Goal: Task Accomplishment & Management: Use online tool/utility

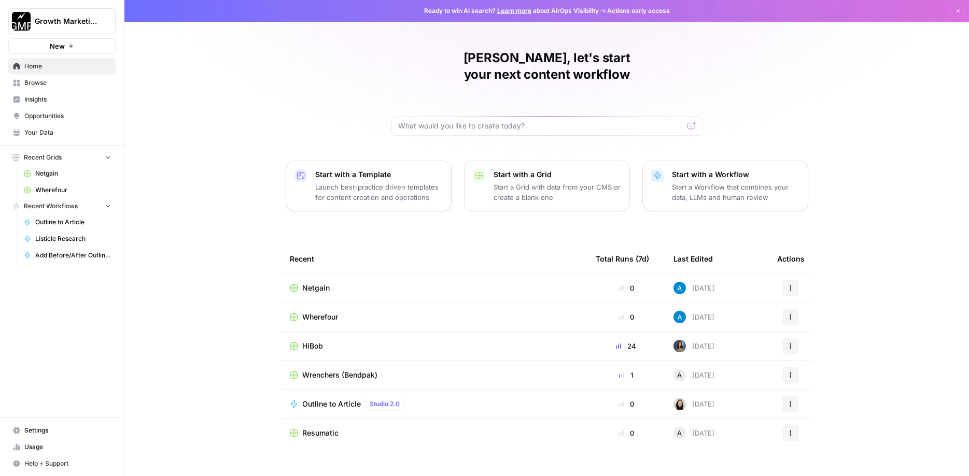
click at [61, 158] on span "Recent Grids" at bounding box center [43, 157] width 38 height 9
click at [110, 155] on icon "button" at bounding box center [107, 156] width 7 height 7
click at [110, 155] on icon "button" at bounding box center [108, 158] width 8 height 8
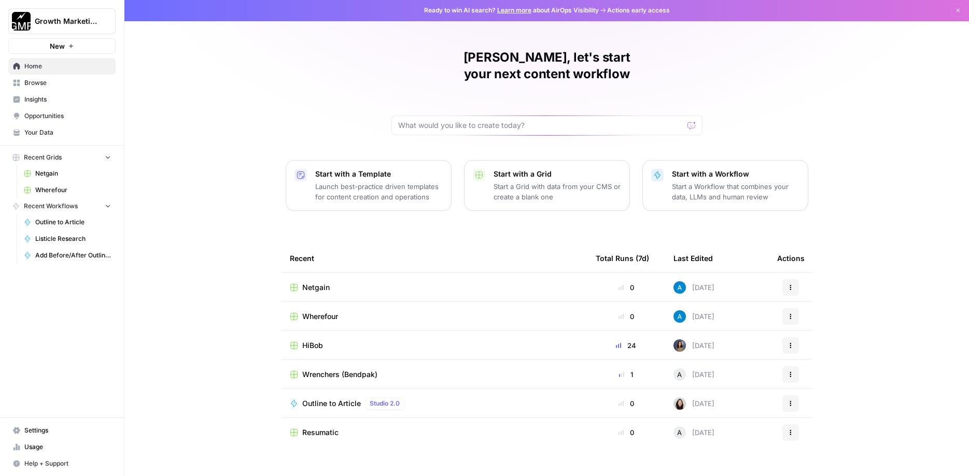
click at [34, 84] on span "Browse" at bounding box center [67, 82] width 87 height 9
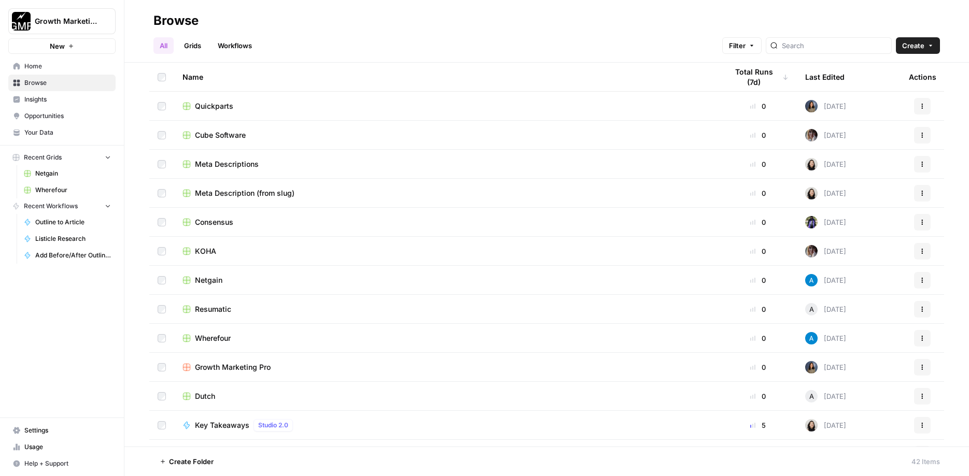
scroll to position [560, 0]
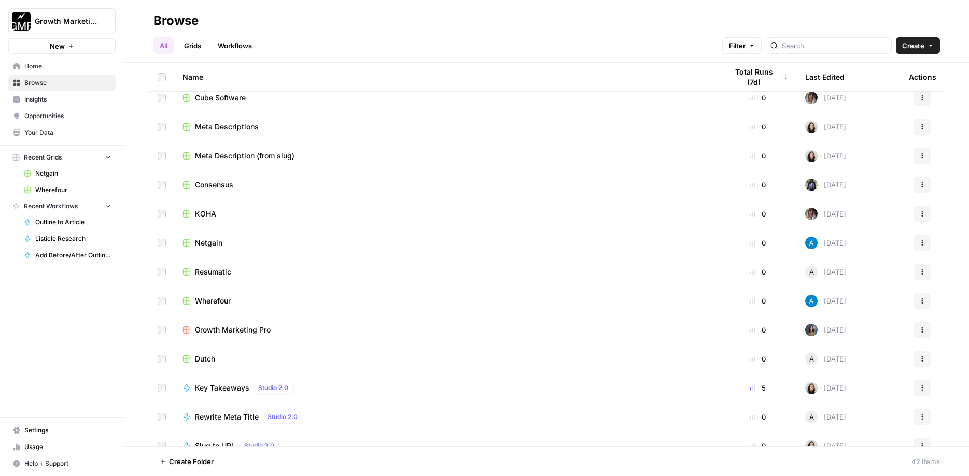
click at [217, 356] on div "Dutch" at bounding box center [446, 359] width 528 height 10
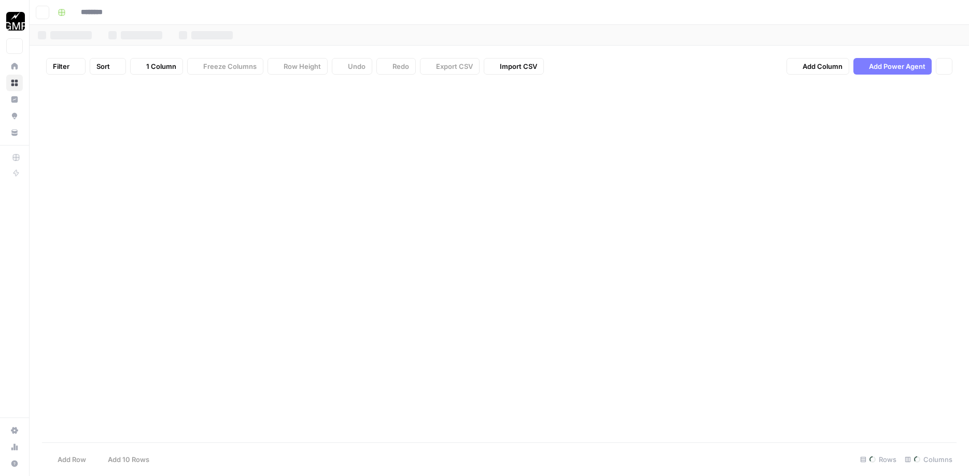
type input "*****"
click at [151, 160] on div "Add Column" at bounding box center [499, 144] width 914 height 122
click at [153, 159] on div "Add Column" at bounding box center [499, 144] width 914 height 122
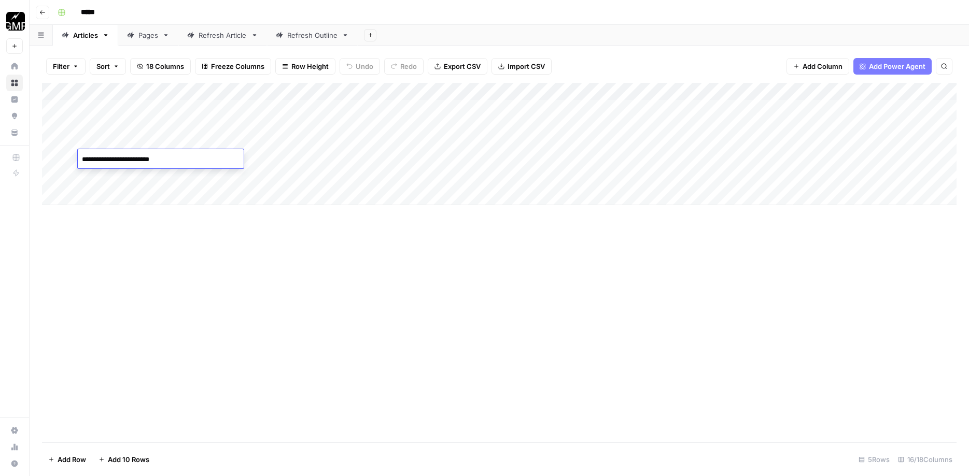
click at [192, 161] on textarea "**********" at bounding box center [161, 159] width 166 height 15
click at [545, 149] on div "Add Column" at bounding box center [499, 144] width 914 height 122
click at [516, 157] on div "Add Column" at bounding box center [499, 144] width 914 height 122
click at [667, 160] on div "Add Column" at bounding box center [499, 144] width 914 height 122
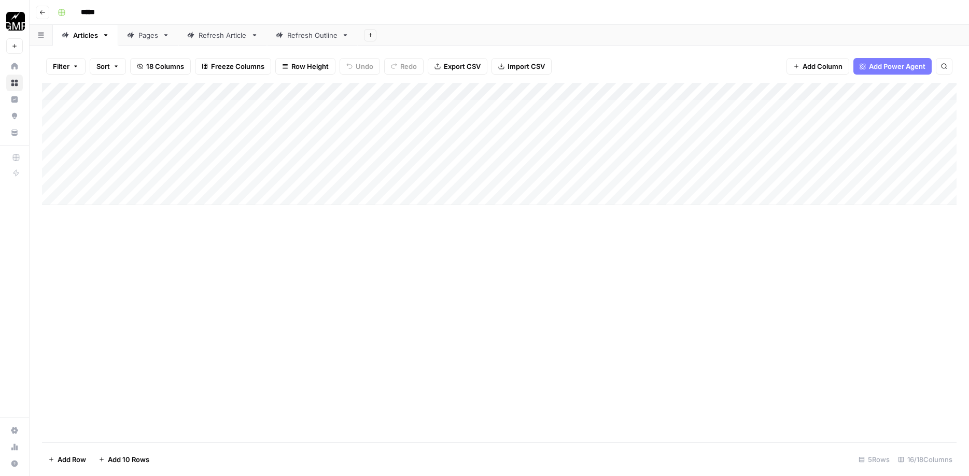
click at [782, 155] on div "Add Column" at bounding box center [499, 144] width 914 height 122
click at [813, 159] on div "Add Column" at bounding box center [499, 144] width 914 height 122
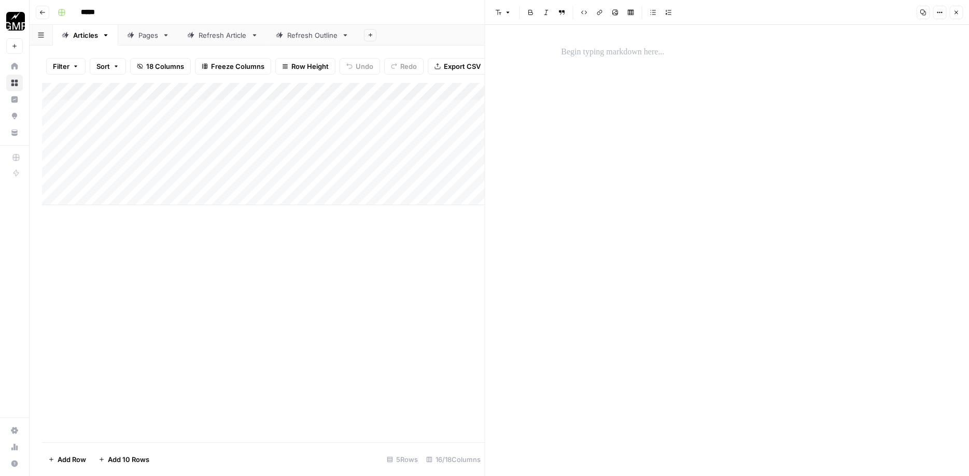
click at [595, 47] on p at bounding box center [727, 52] width 332 height 13
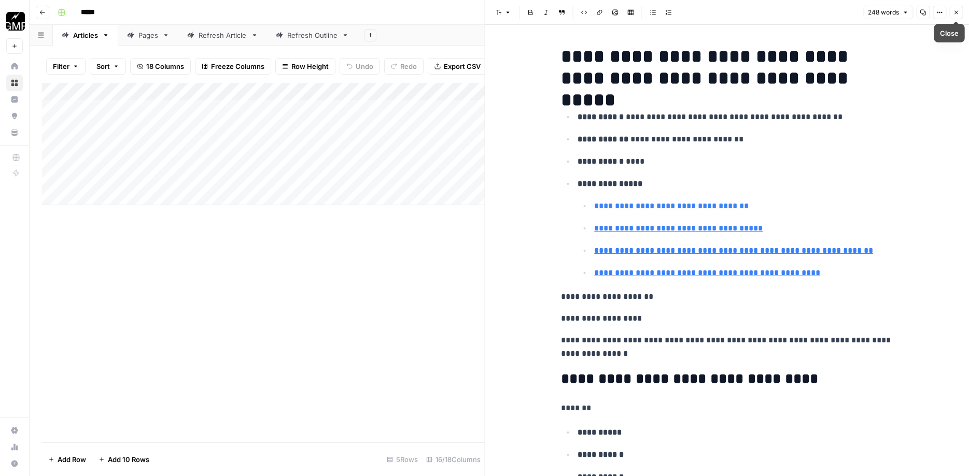
click at [956, 10] on icon "button" at bounding box center [956, 12] width 6 height 6
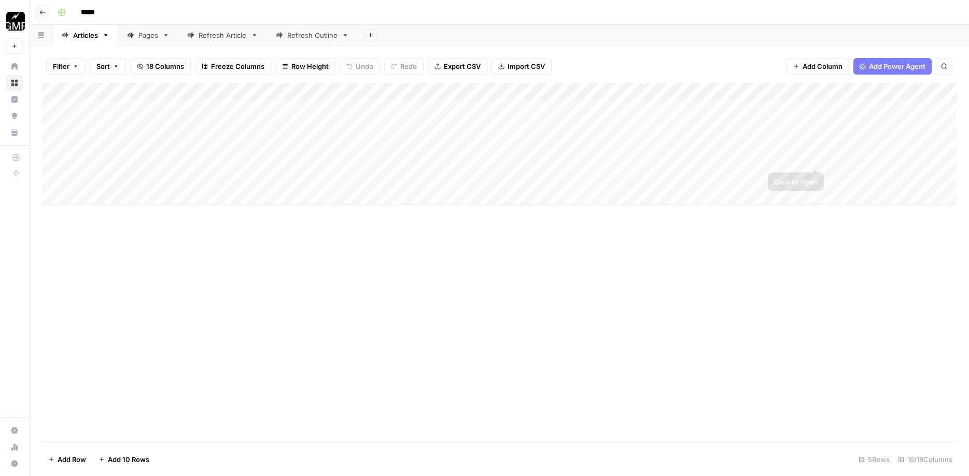
click at [820, 155] on div "Add Column" at bounding box center [499, 144] width 914 height 122
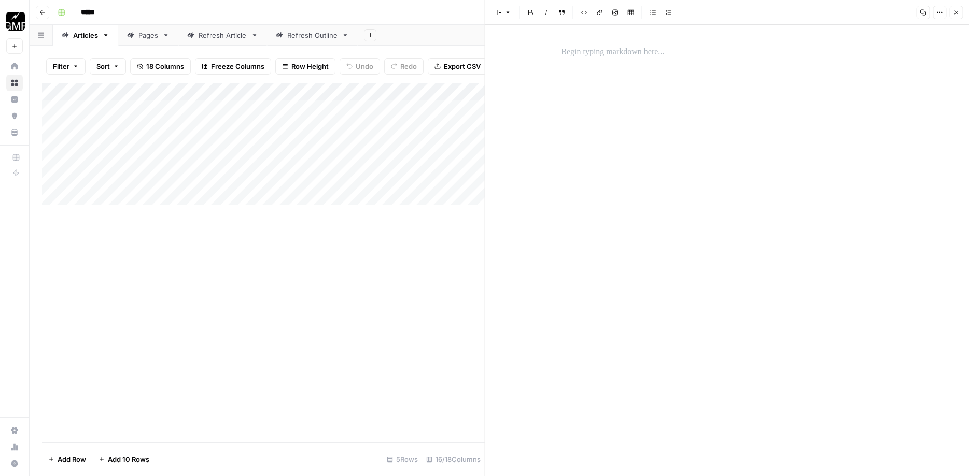
click at [634, 54] on p at bounding box center [727, 52] width 332 height 13
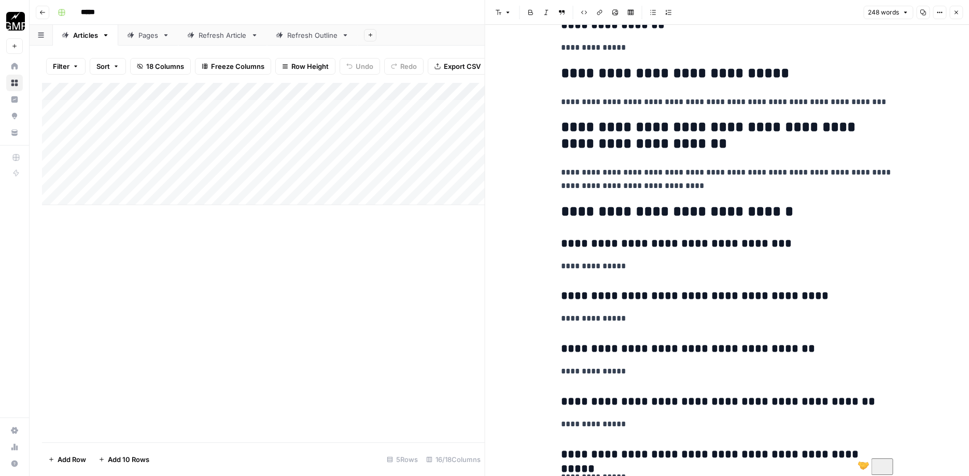
click at [419, 313] on div "Add Column" at bounding box center [263, 263] width 443 height 360
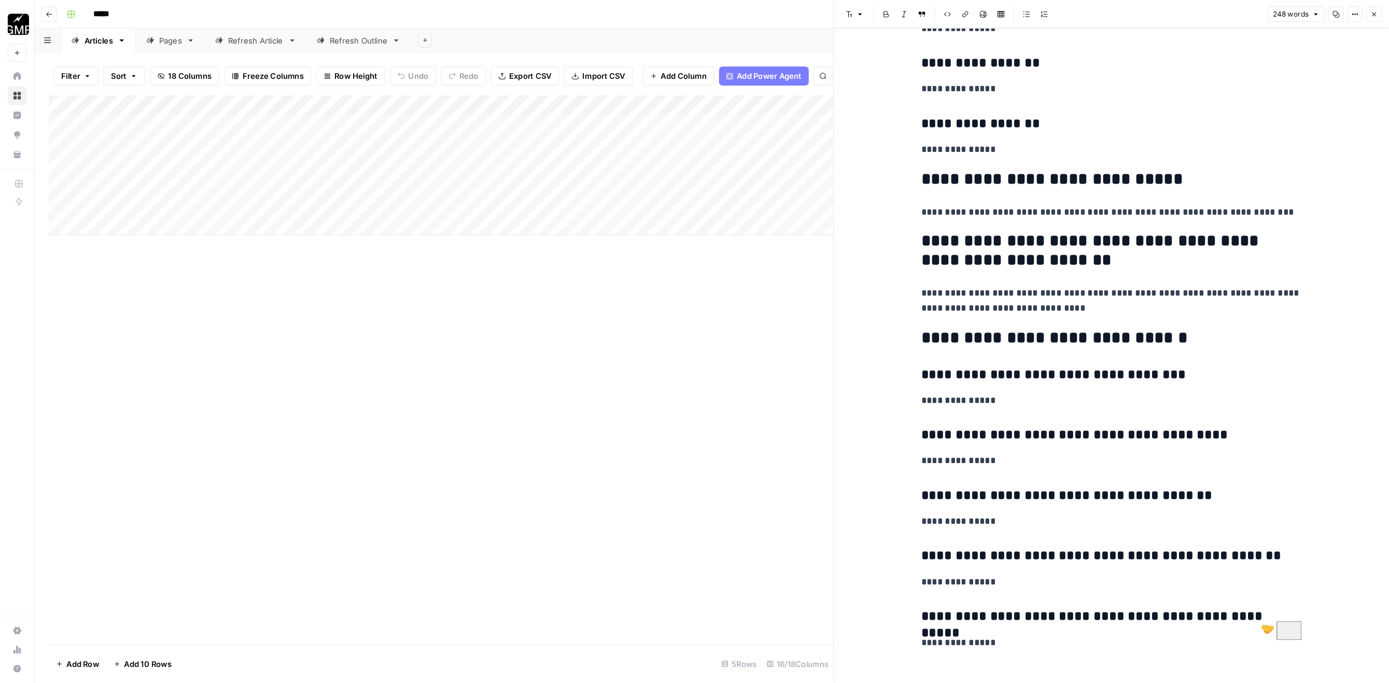
scroll to position [857, 0]
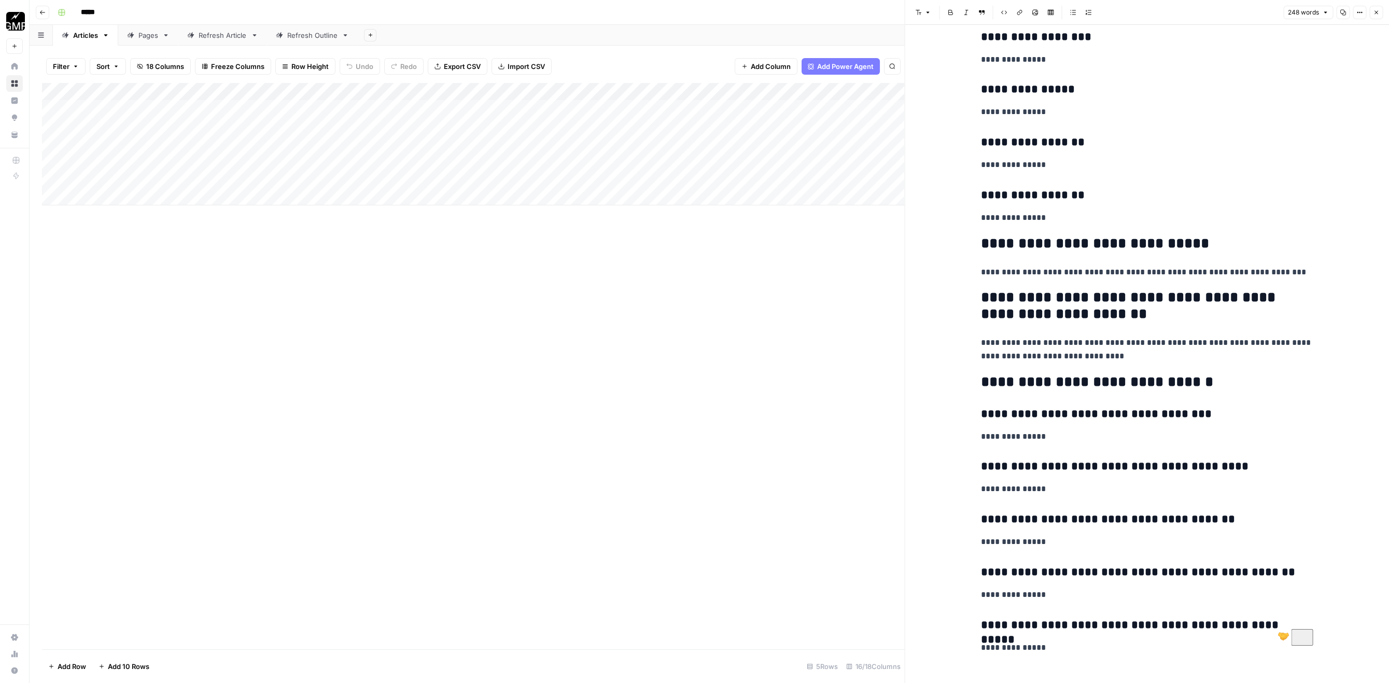
click at [968, 109] on p "**********" at bounding box center [1147, 111] width 332 height 13
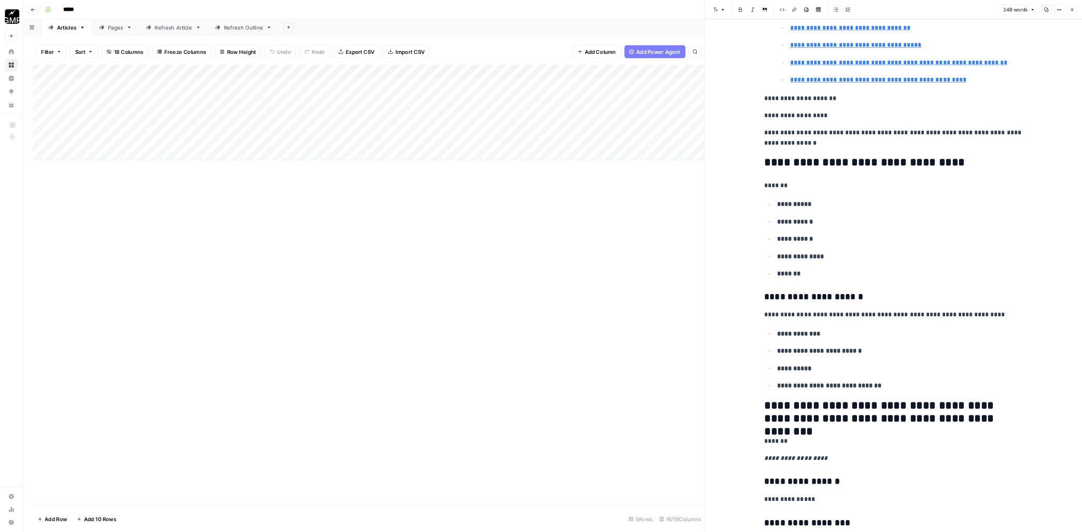
scroll to position [0, 0]
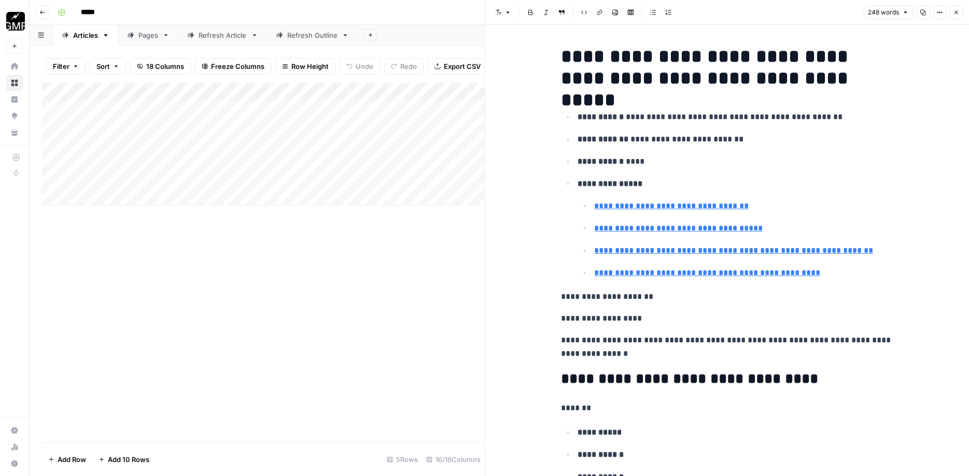
click at [448, 239] on div "Add Column" at bounding box center [263, 263] width 443 height 360
click at [143, 155] on div "Add Column" at bounding box center [263, 144] width 443 height 122
click at [470, 157] on div "Add Column" at bounding box center [263, 144] width 443 height 122
click at [665, 137] on p "**********" at bounding box center [734, 139] width 315 height 13
click at [959, 15] on button "Close" at bounding box center [955, 12] width 13 height 13
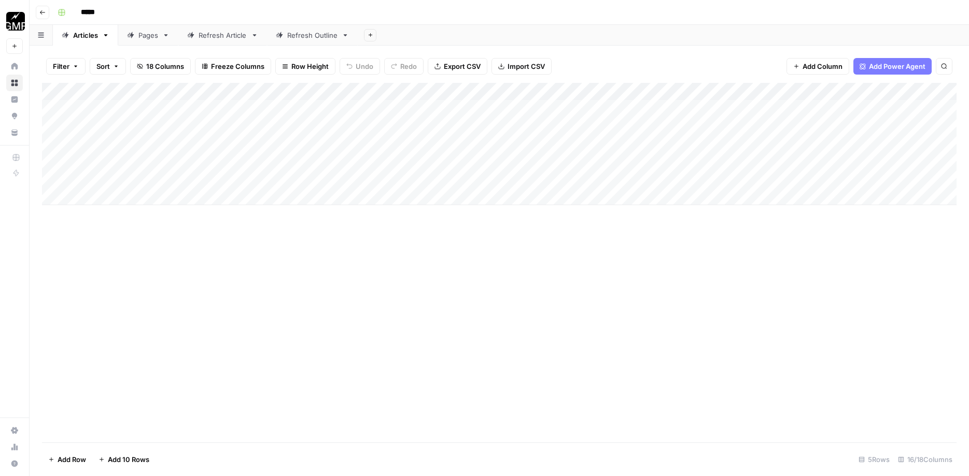
click at [277, 385] on div "Add Column" at bounding box center [499, 263] width 914 height 360
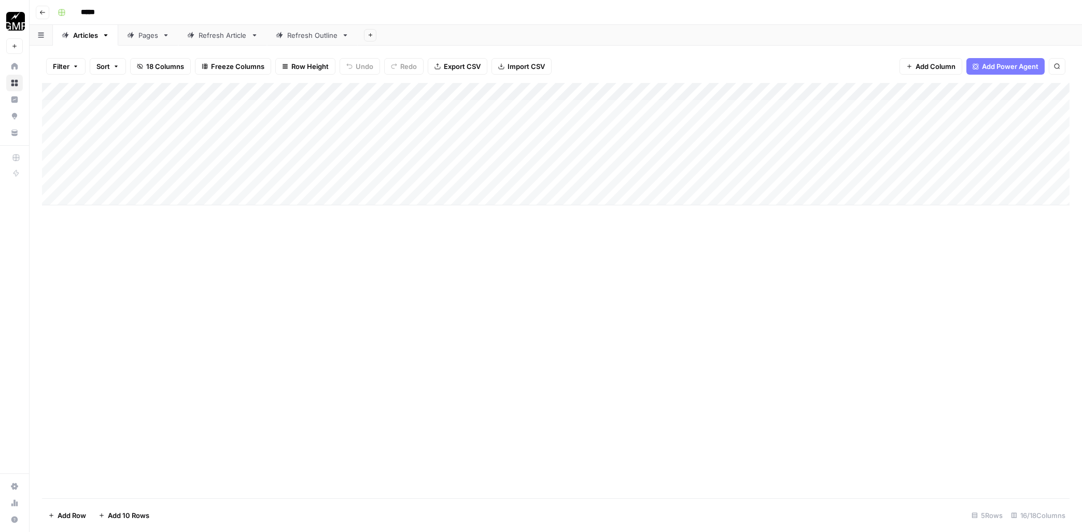
click at [789, 159] on div "Add Column" at bounding box center [555, 144] width 1027 height 122
click at [813, 160] on div "Add Column" at bounding box center [555, 144] width 1027 height 122
click at [756, 38] on div at bounding box center [840, 278] width 344 height 507
click at [751, 55] on p "To enrich screen reader interactions, please activate Accessibility in Grammarl…" at bounding box center [840, 52] width 332 height 13
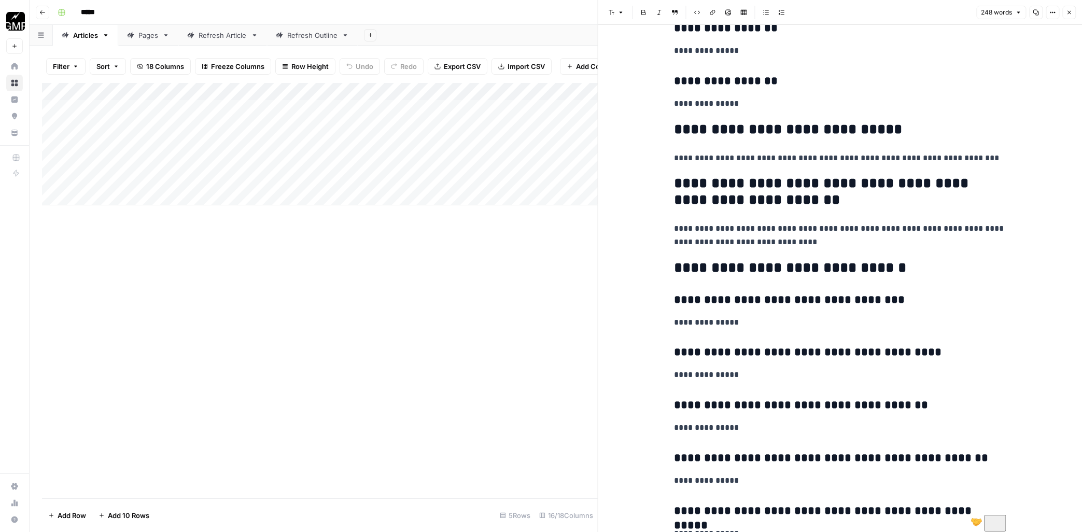
click at [526, 339] on div "Add Column" at bounding box center [320, 290] width 556 height 415
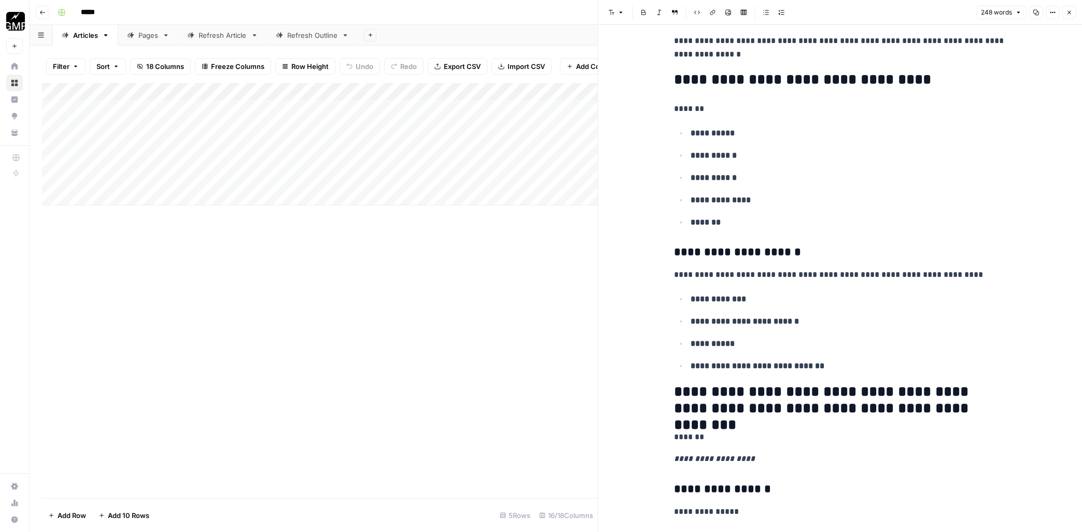
scroll to position [0, 0]
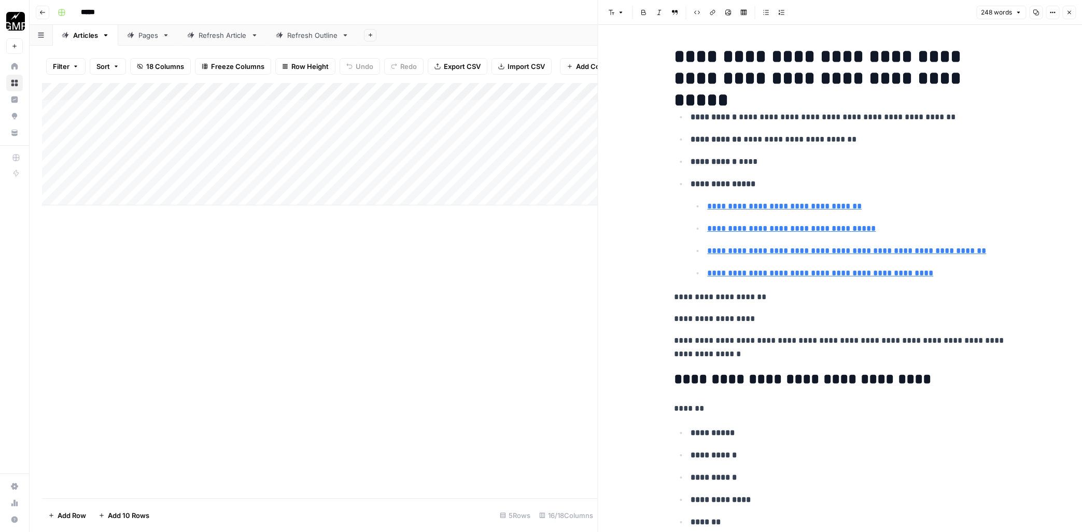
type input "[URL][DOMAIN_NAME]"
click at [968, 10] on icon "button" at bounding box center [1069, 12] width 6 height 6
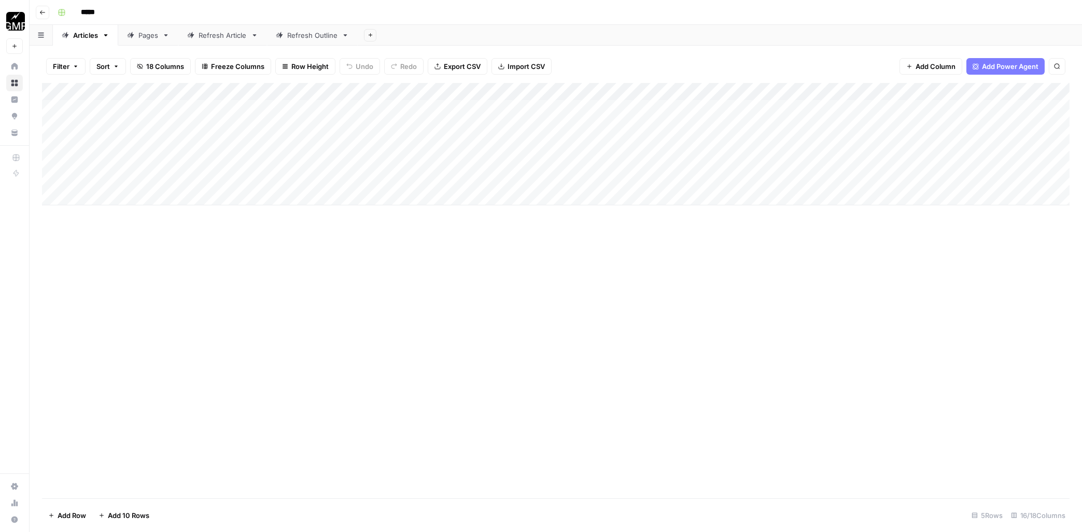
click at [772, 165] on div "Add Column" at bounding box center [555, 144] width 1027 height 122
click at [815, 157] on div "Add Column" at bounding box center [555, 144] width 1027 height 122
click at [799, 70] on div at bounding box center [812, 278] width 344 height 507
click at [673, 49] on p at bounding box center [812, 52] width 332 height 13
click at [699, 51] on p "To enrich screen reader interactions, please activate Accessibility in Grammarl…" at bounding box center [812, 52] width 332 height 13
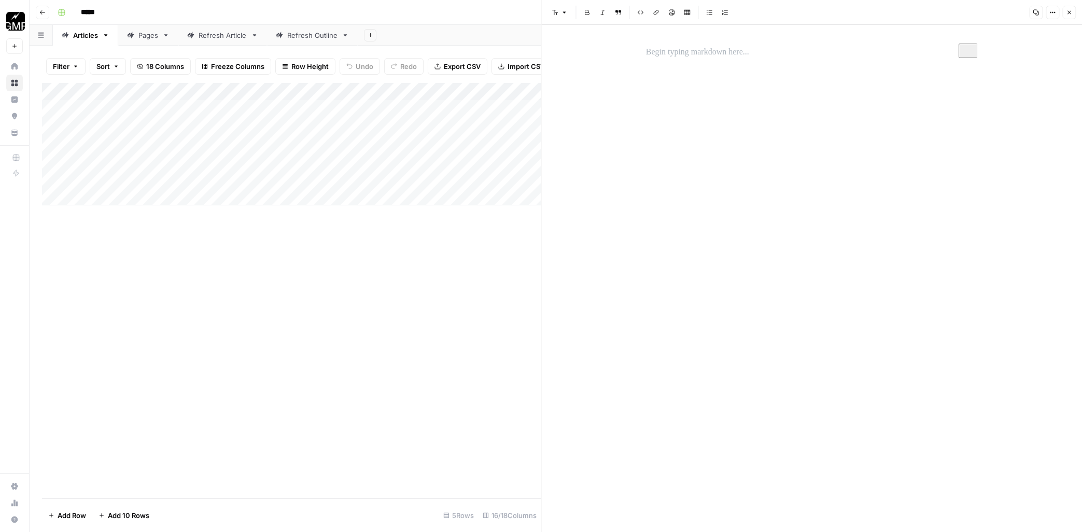
scroll to position [971, 0]
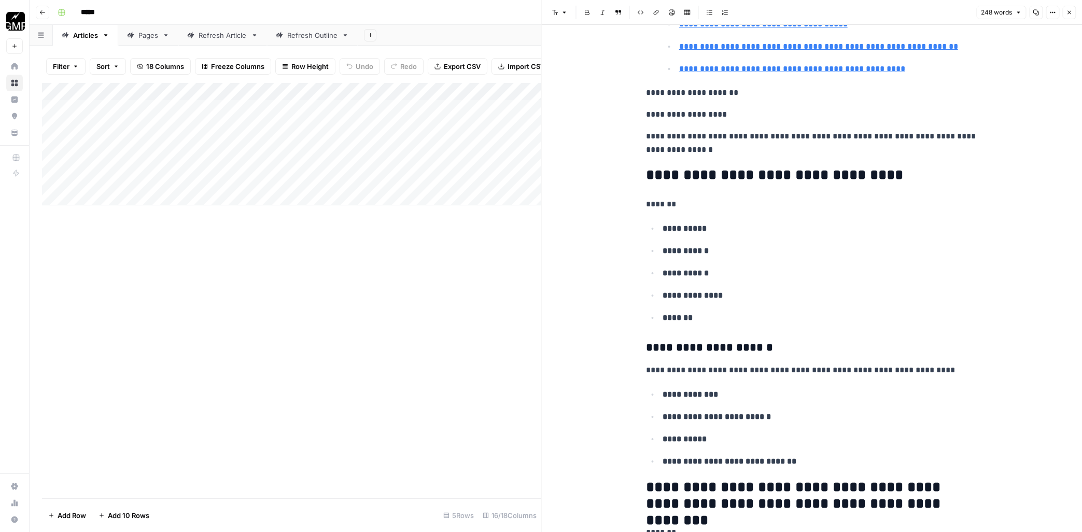
scroll to position [0, 0]
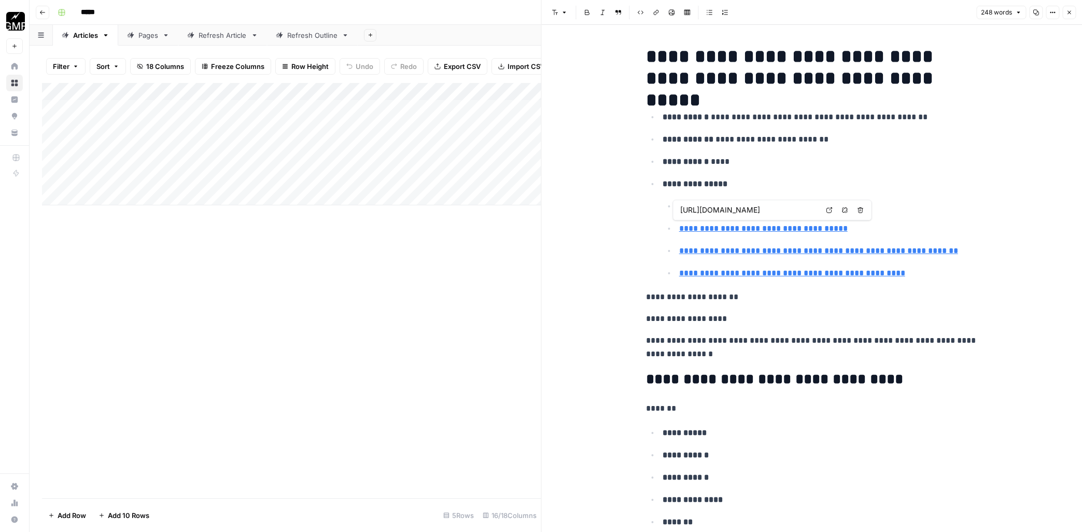
type input "https://www.dutch.com/blogs/dogs/can-dogs-get-bird-flu"
click at [759, 382] on h2 "**********" at bounding box center [812, 379] width 332 height 17
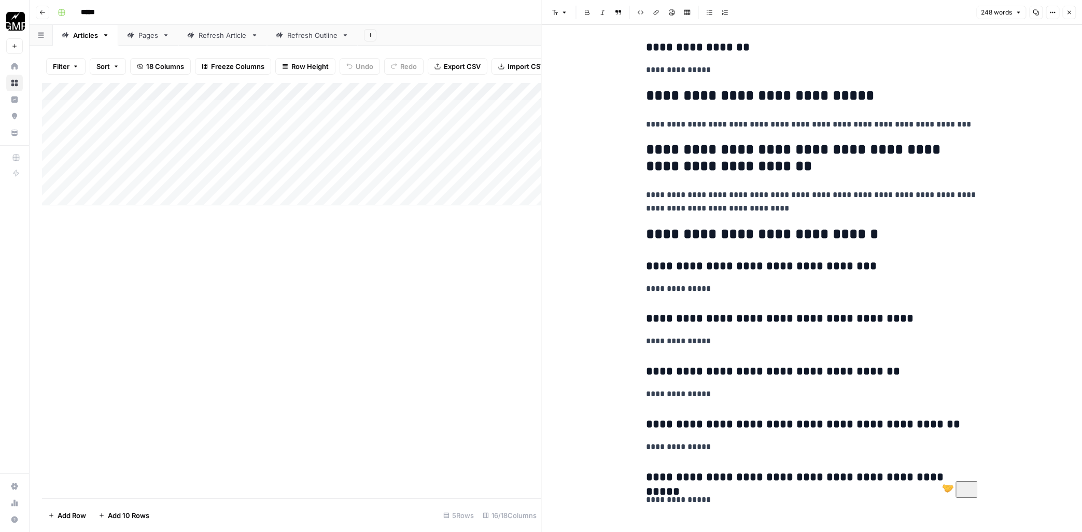
scroll to position [1008, 0]
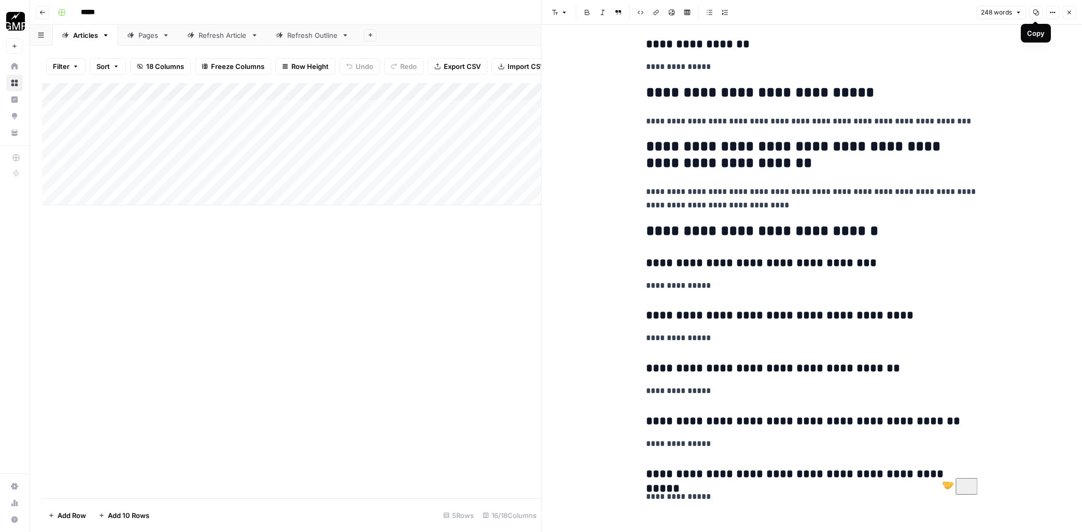
click at [1053, 8] on button "Options" at bounding box center [1051, 12] width 13 height 13
click at [1070, 13] on icon "button" at bounding box center [1069, 13] width 4 height 4
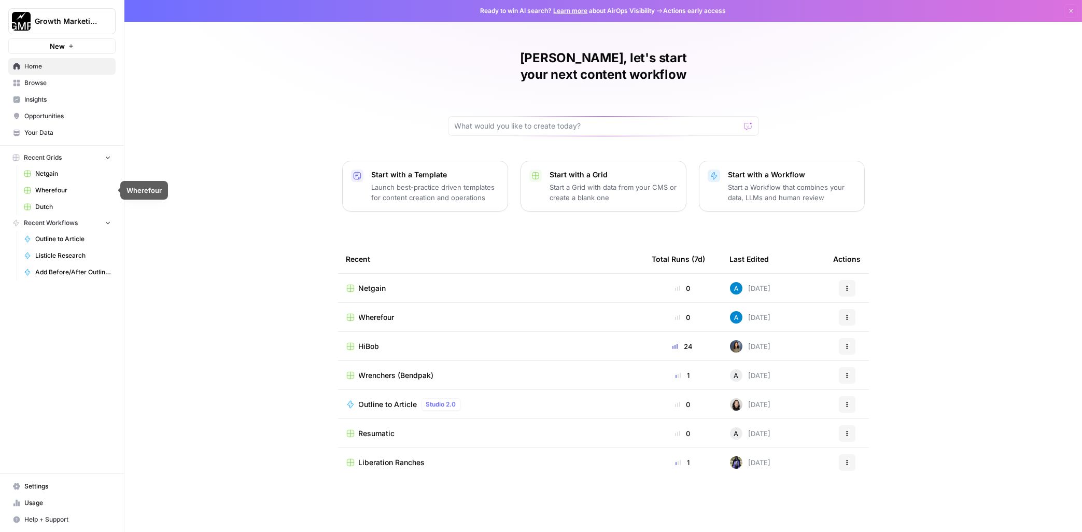
click at [51, 207] on span "Dutch" at bounding box center [73, 206] width 76 height 9
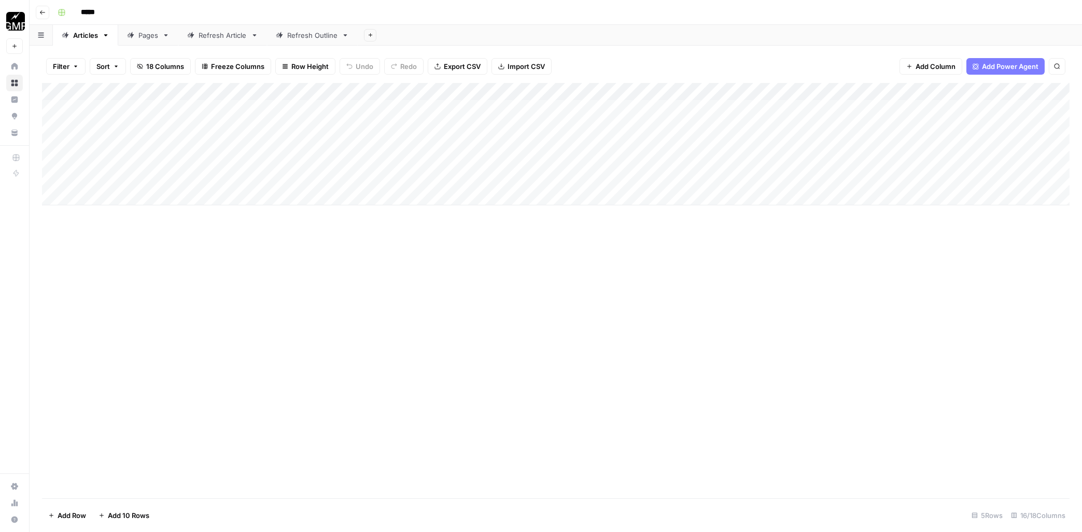
click at [768, 159] on div "Add Column" at bounding box center [555, 144] width 1027 height 122
click at [815, 157] on div "Add Column" at bounding box center [555, 144] width 1027 height 122
click at [684, 61] on div at bounding box center [812, 52] width 344 height 22
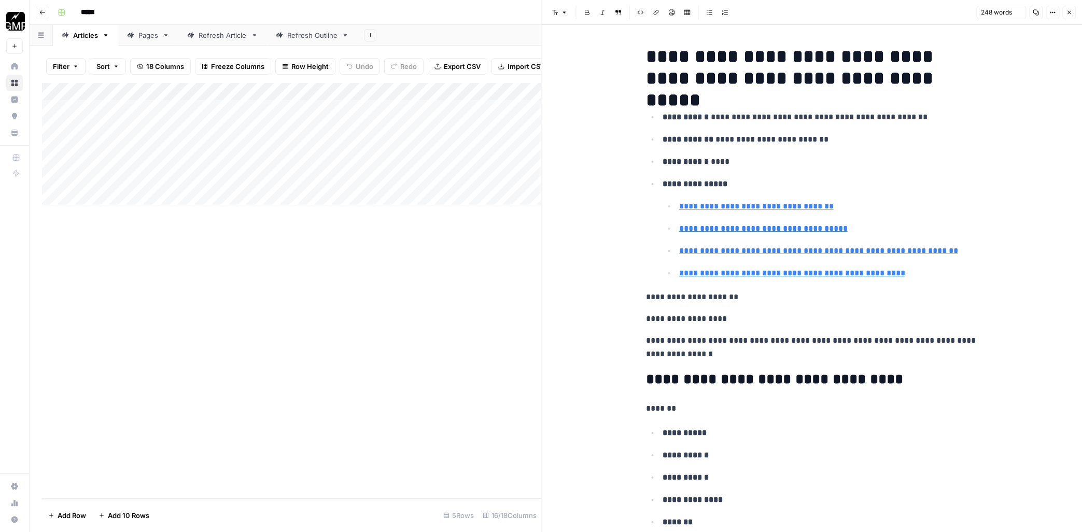
scroll to position [971, 0]
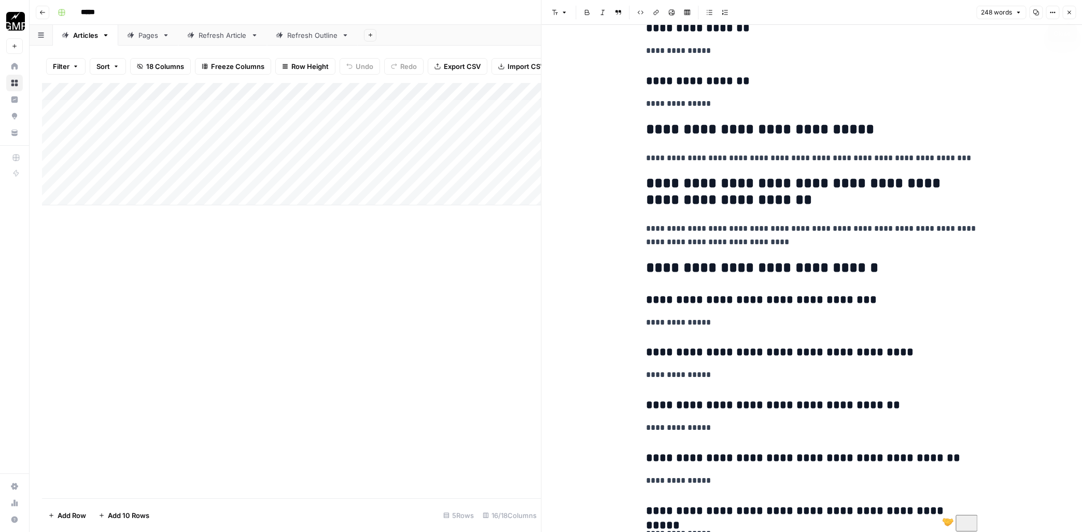
click at [1070, 11] on icon "button" at bounding box center [1069, 13] width 4 height 4
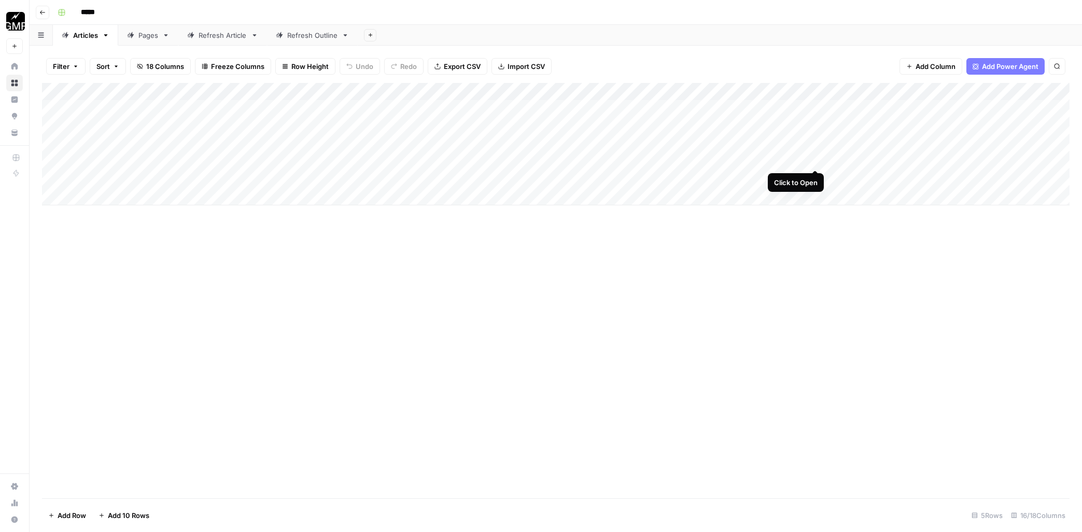
click at [814, 157] on div "Add Column" at bounding box center [555, 144] width 1027 height 122
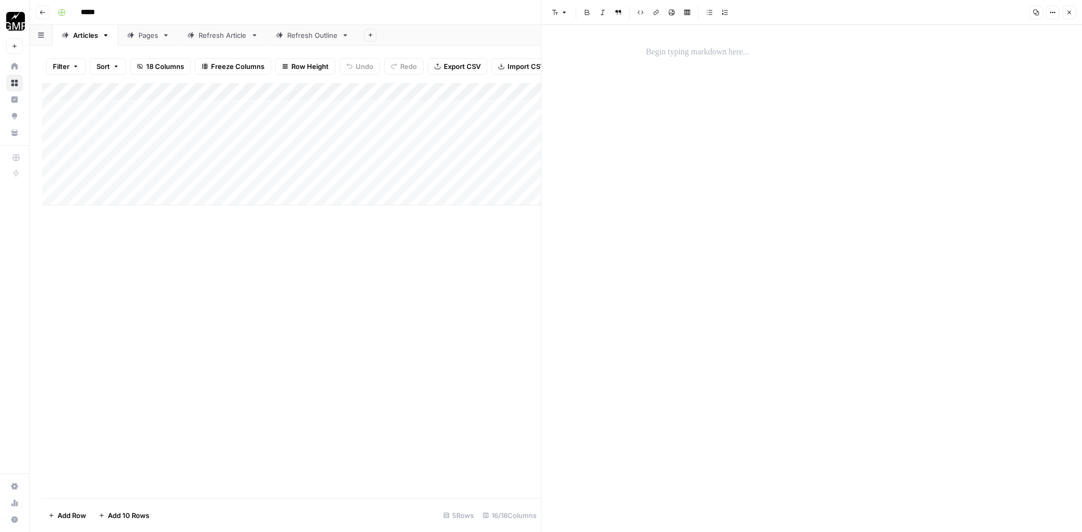
click at [745, 44] on div at bounding box center [812, 52] width 344 height 22
click at [393, 309] on div "Add Column" at bounding box center [291, 290] width 499 height 415
click at [1070, 9] on button "Close" at bounding box center [1068, 12] width 13 height 13
click at [781, 161] on div "Add Column" at bounding box center [555, 144] width 1027 height 122
click at [775, 134] on div at bounding box center [812, 278] width 344 height 507
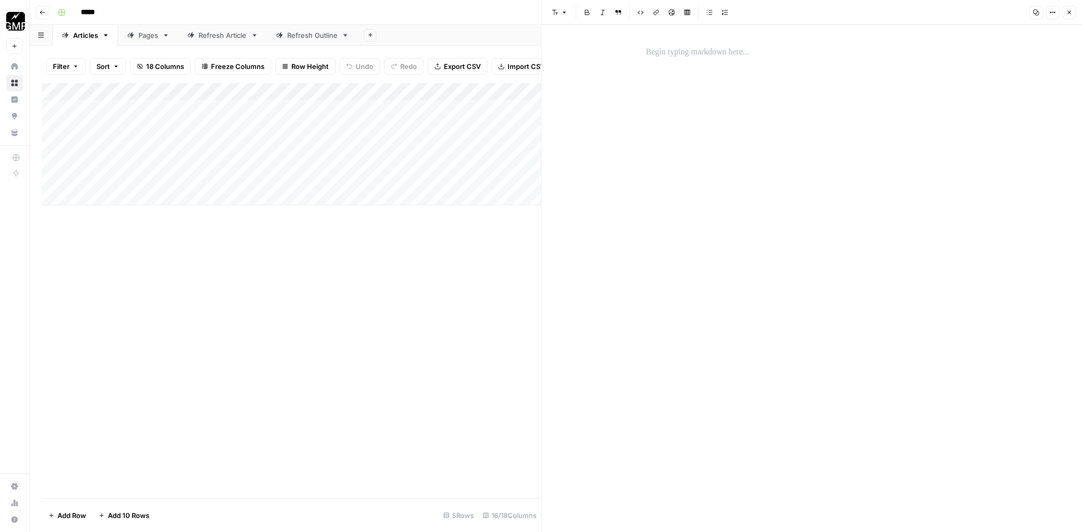
click at [711, 44] on div "To enrich screen reader interactions, please activate Accessibility in Grammarl…" at bounding box center [812, 52] width 344 height 22
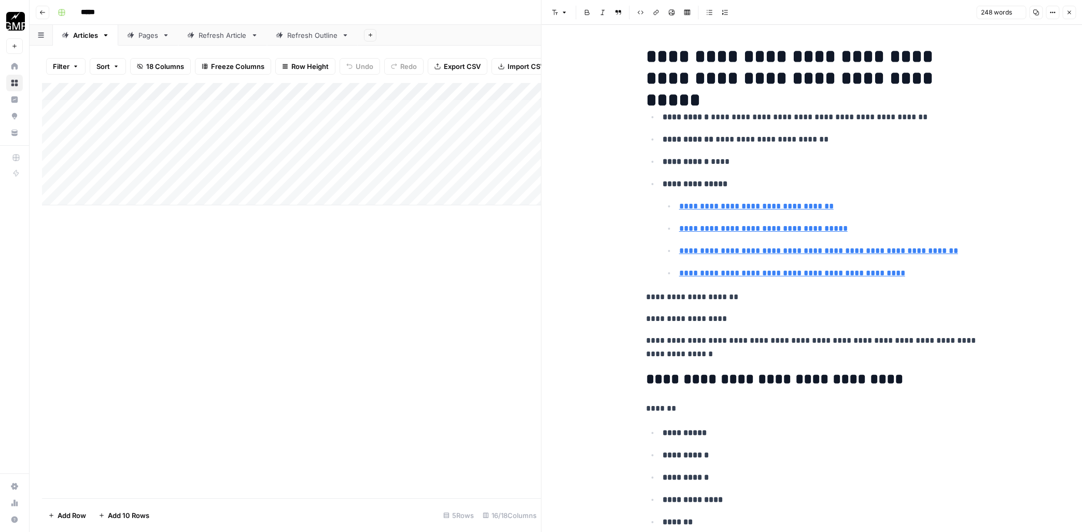
scroll to position [971, 0]
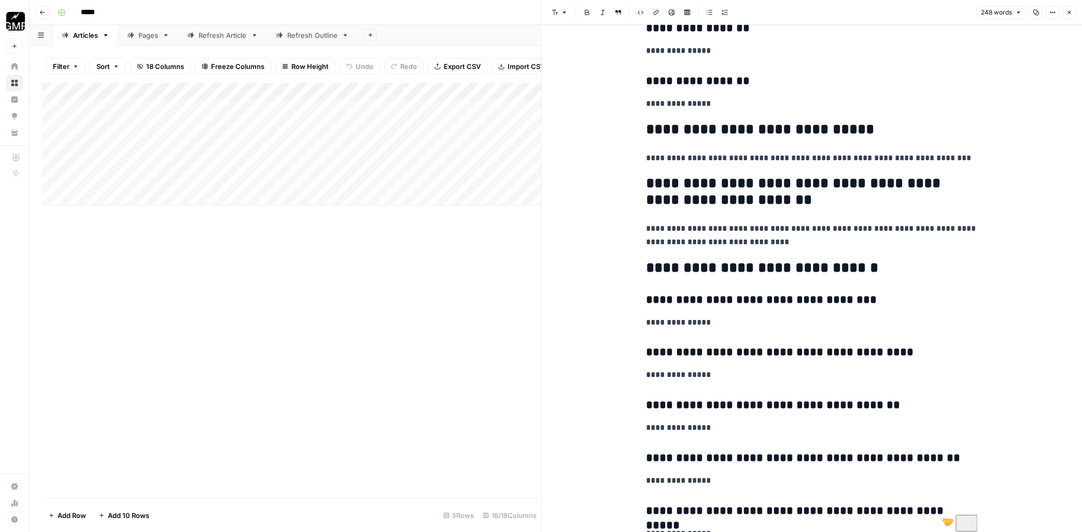
click at [446, 420] on div "Add Column" at bounding box center [291, 290] width 499 height 415
click at [1066, 13] on icon "button" at bounding box center [1069, 12] width 6 height 6
